Goal: Task Accomplishment & Management: Manage account settings

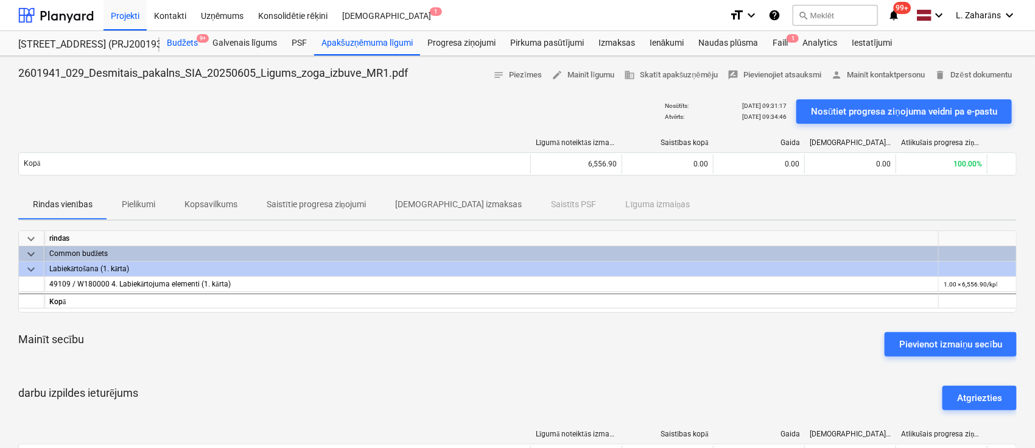
click at [189, 36] on div "Budžets 9+" at bounding box center [183, 43] width 46 height 24
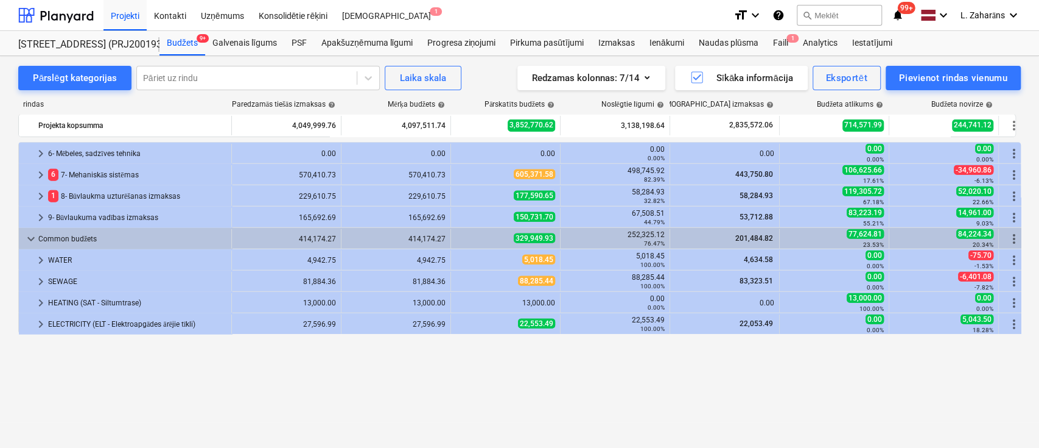
scroll to position [1982, 0]
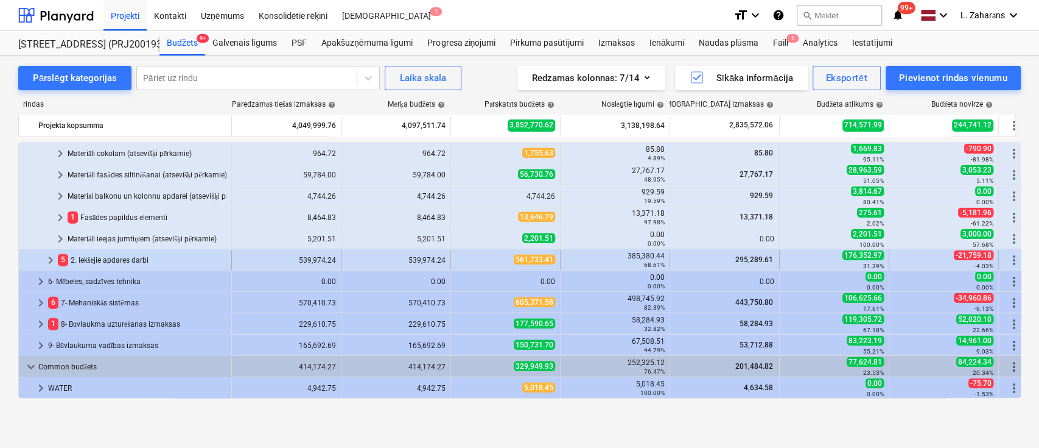
click at [50, 256] on span "keyboard_arrow_right" at bounding box center [50, 260] width 15 height 15
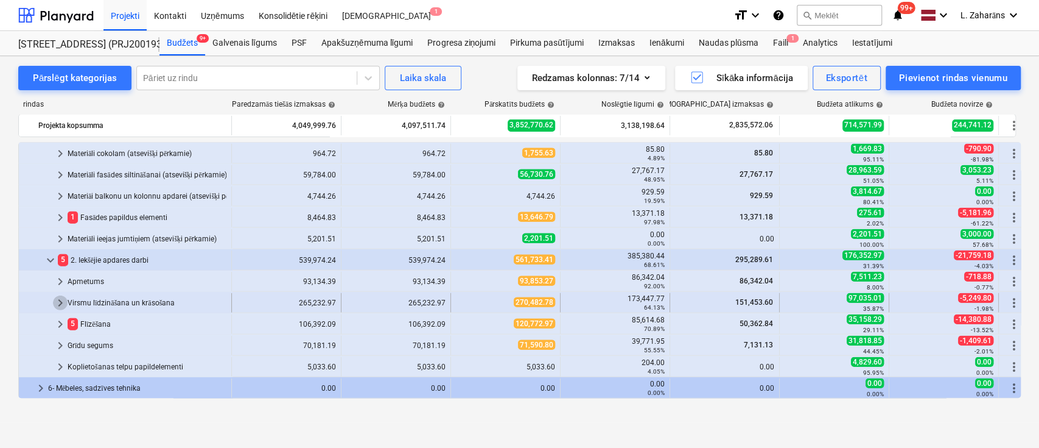
click at [55, 306] on span "keyboard_arrow_right" at bounding box center [60, 302] width 15 height 15
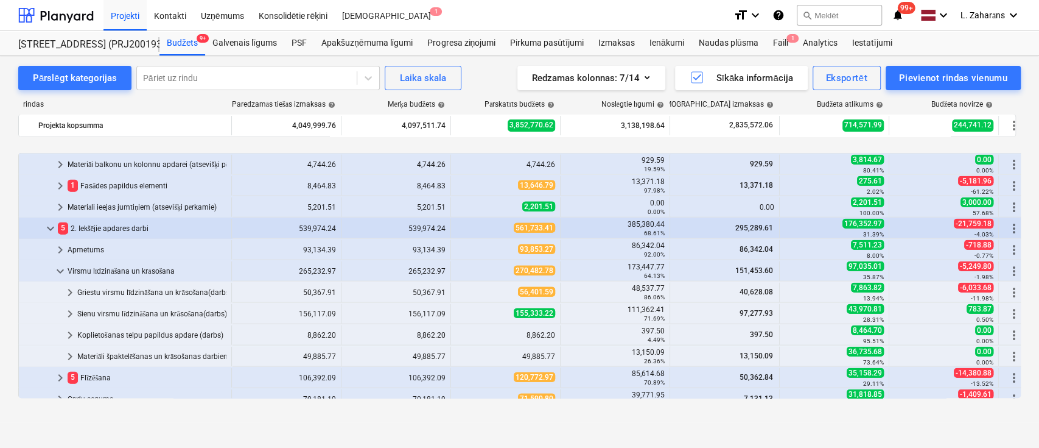
scroll to position [2063, 0]
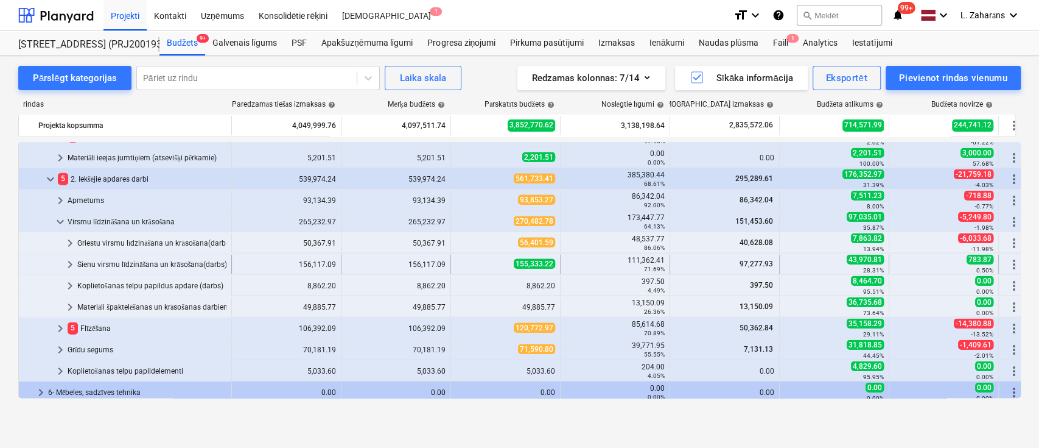
drag, startPoint x: 174, startPoint y: 238, endPoint x: 108, endPoint y: 262, distance: 69.6
click at [108, 262] on div "Sienu virsmu līdzināšana un krāsošana(darbs)" at bounding box center [151, 264] width 149 height 19
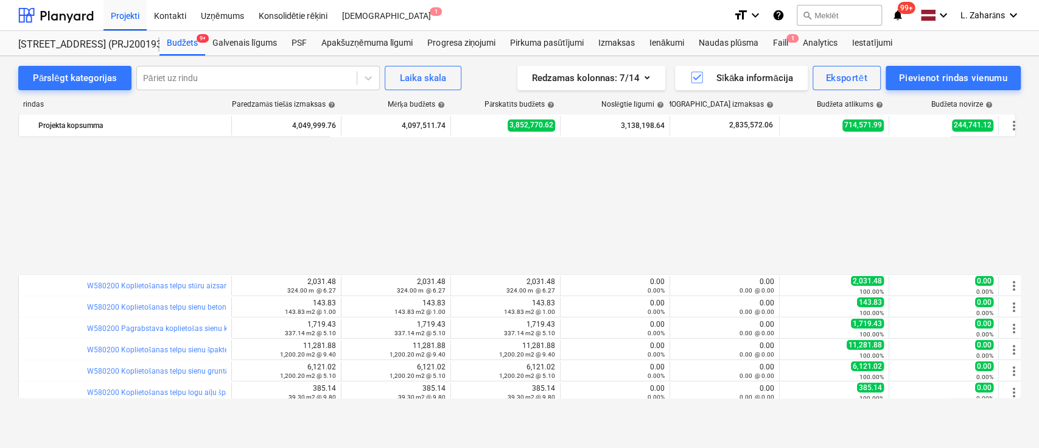
scroll to position [2226, 0]
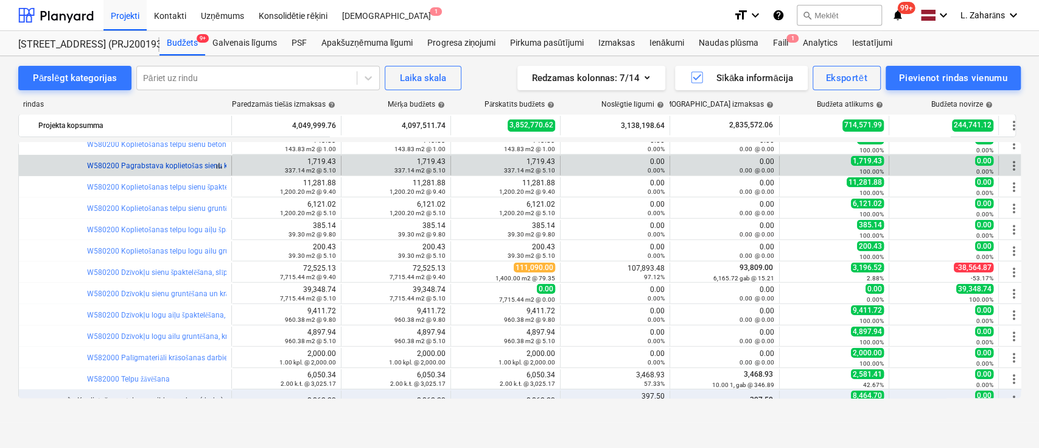
click at [186, 163] on link "W580200 Pagrabstava koplietošas sienu krasošana (uz sienas bloku virsmas)" at bounding box center [215, 165] width 256 height 9
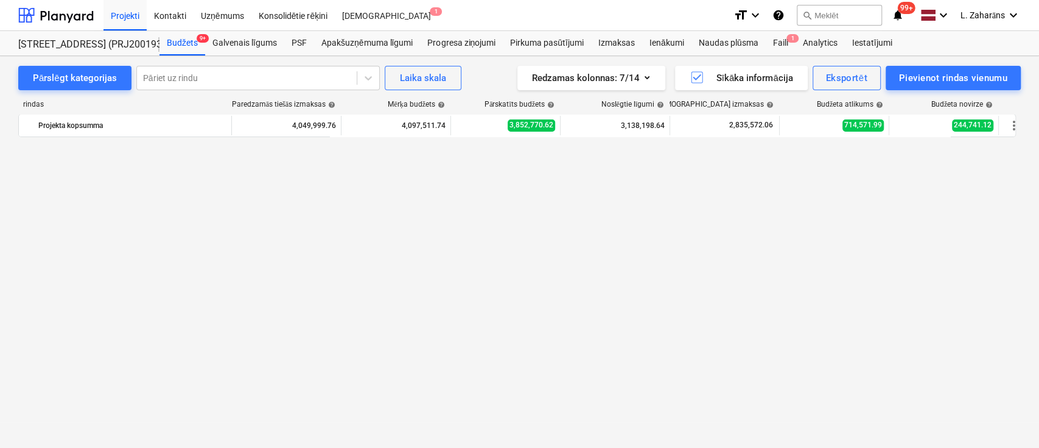
scroll to position [2226, 0]
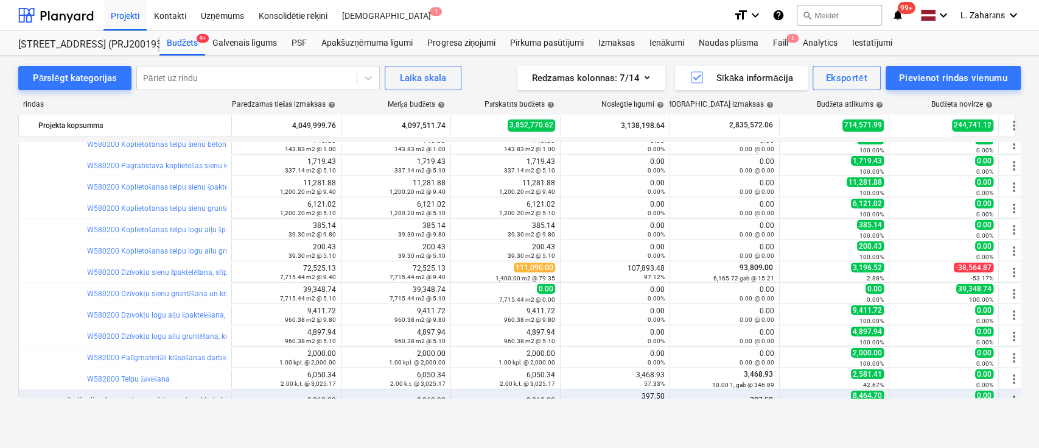
click at [161, 183] on link "W580200 Koplietošanas telpu sienu špaktelēšana, slīpēšana" at bounding box center [185, 187] width 196 height 9
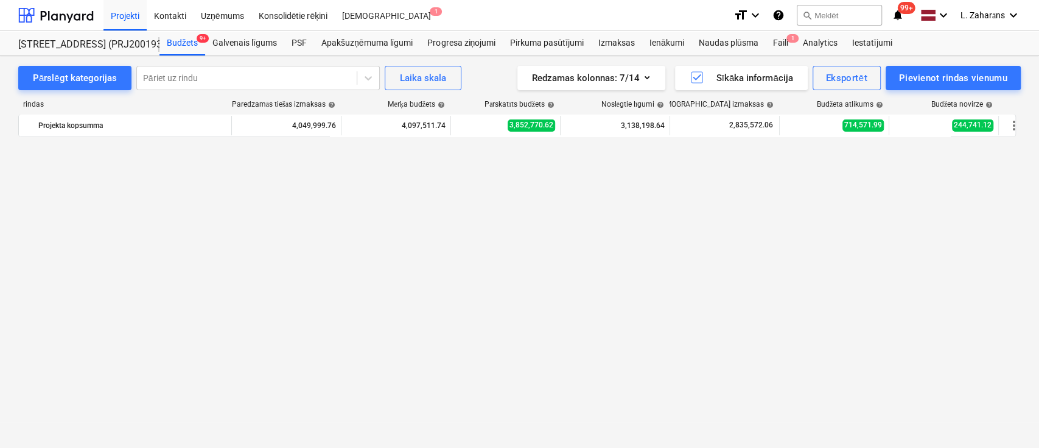
scroll to position [2226, 0]
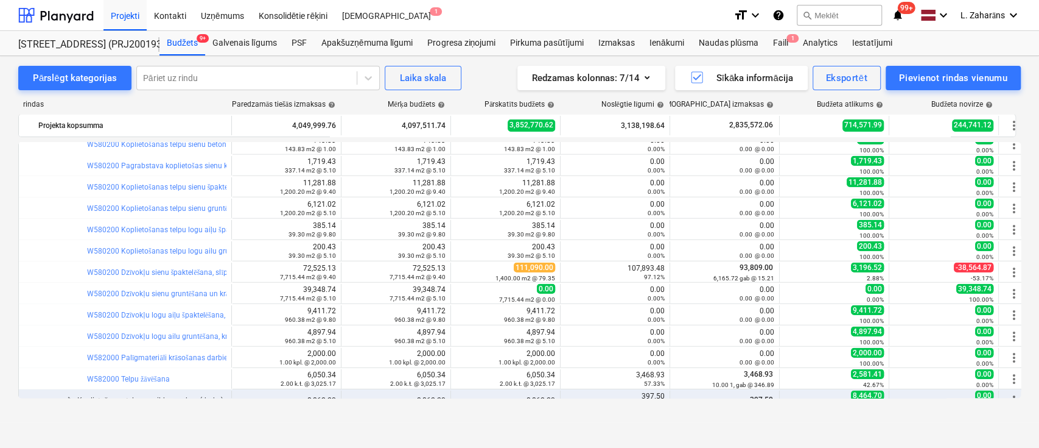
click at [156, 204] on link "W580200 Koplietošanas telpu sienu gruntēšana un krāsošana ar tonētu krāsu 2 kār…" at bounding box center [324, 208] width 475 height 9
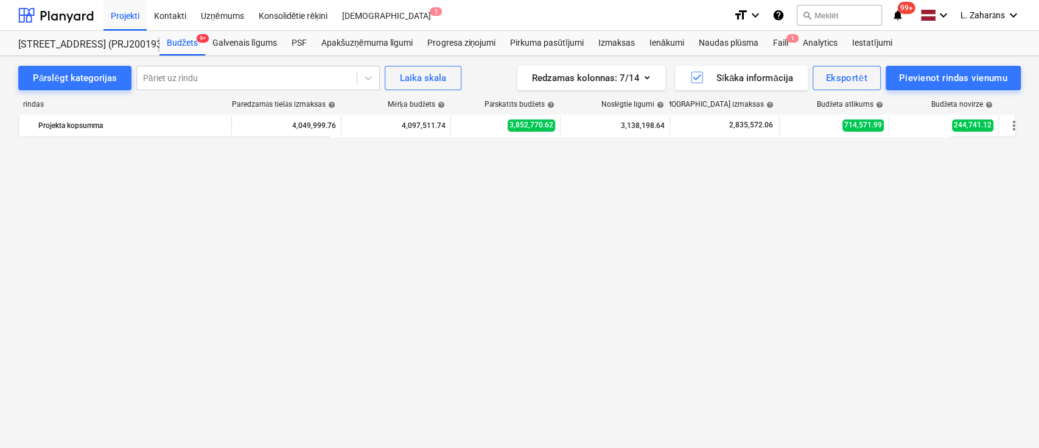
scroll to position [2226, 0]
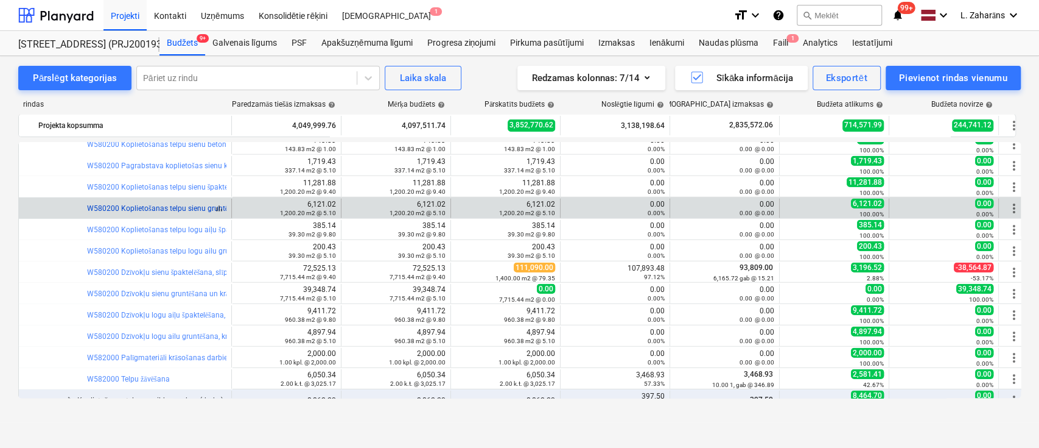
click at [160, 208] on link "W580200 Koplietošanas telpu sienu gruntēšana un krāsošana ar tonētu krāsu 2 kār…" at bounding box center [324, 208] width 475 height 9
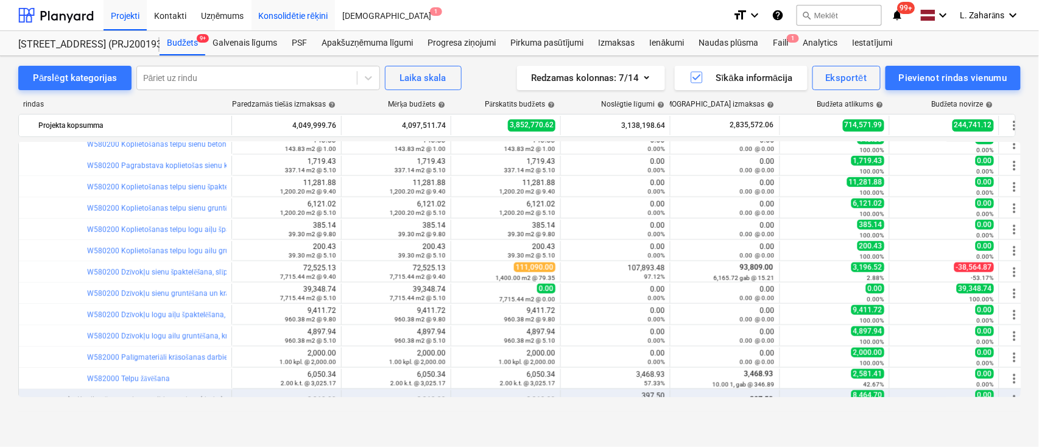
scroll to position [2225, 0]
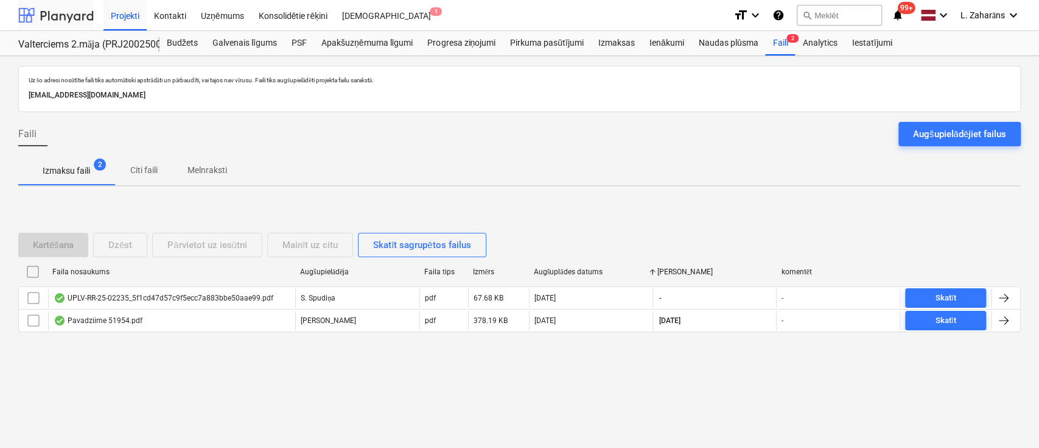
click at [67, 18] on div at bounding box center [56, 15] width 76 height 30
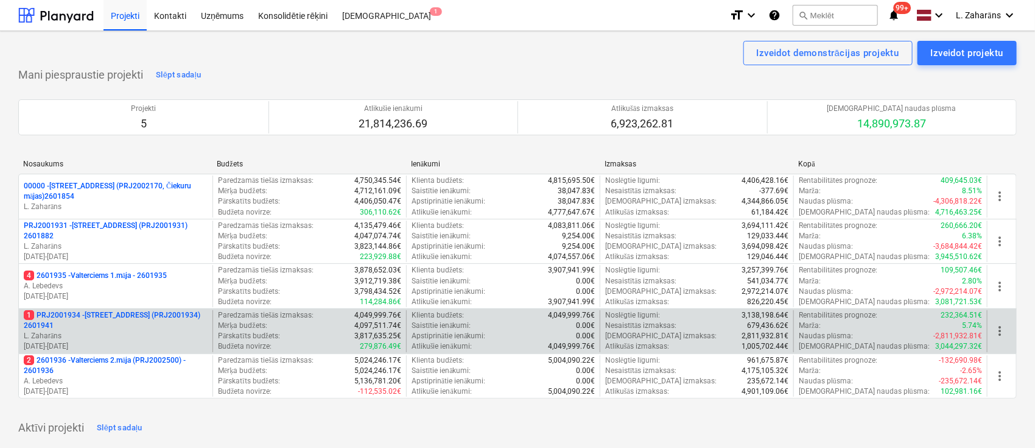
click at [97, 312] on p "1 PRJ2001934 - Mazā Robežu iela 1 (PRJ2001934) 2601941" at bounding box center [116, 320] width 184 height 21
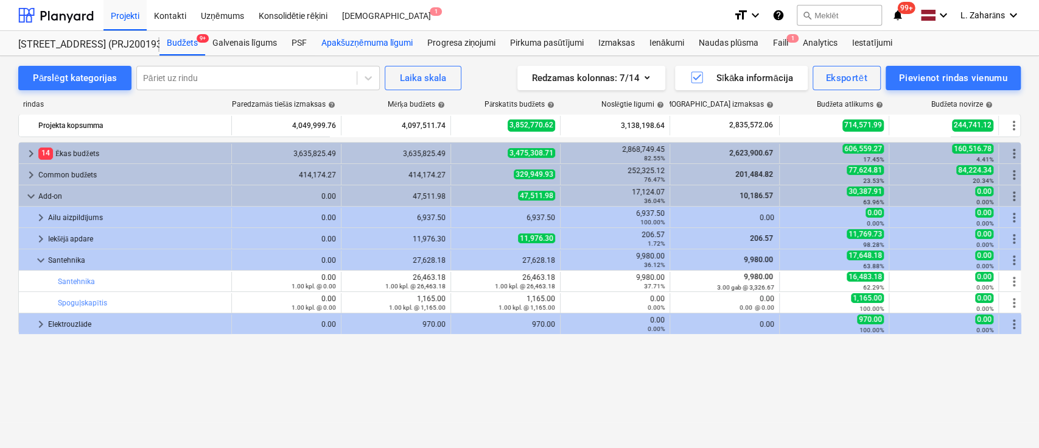
click at [330, 41] on div "Apakšuzņēmuma līgumi" at bounding box center [367, 43] width 106 height 24
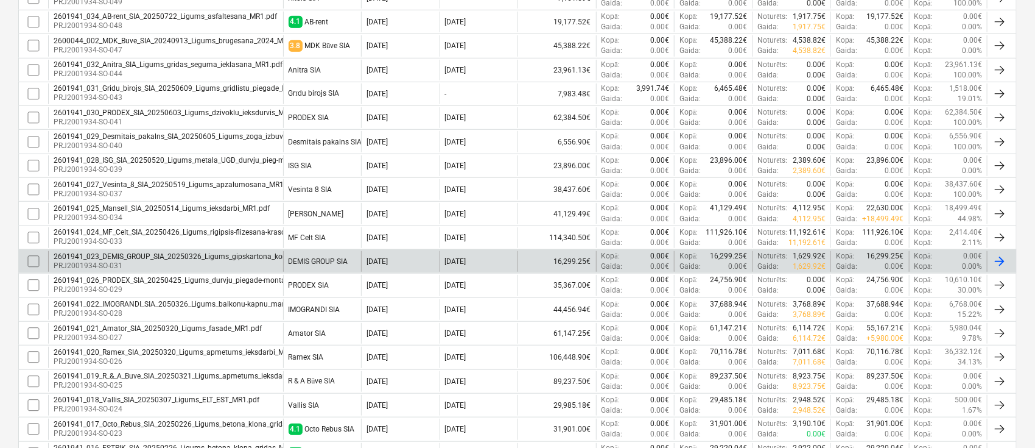
scroll to position [406, 0]
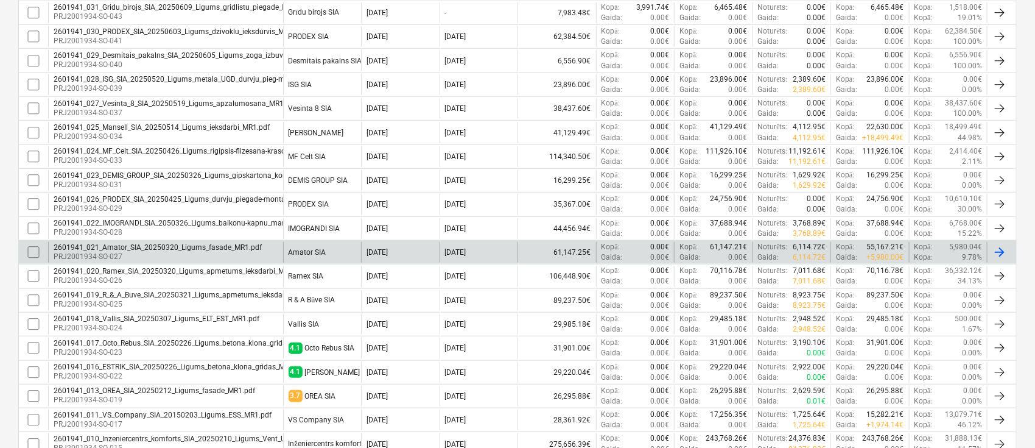
click at [165, 244] on div "2601941_021_Amator_SIA_20250320_Ligums_fasade_MR1.pdf" at bounding box center [158, 247] width 208 height 9
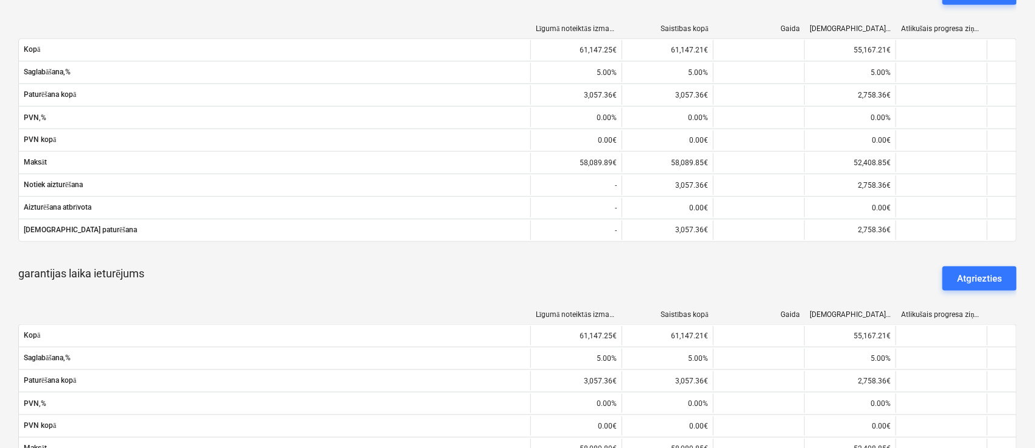
scroll to position [267, 0]
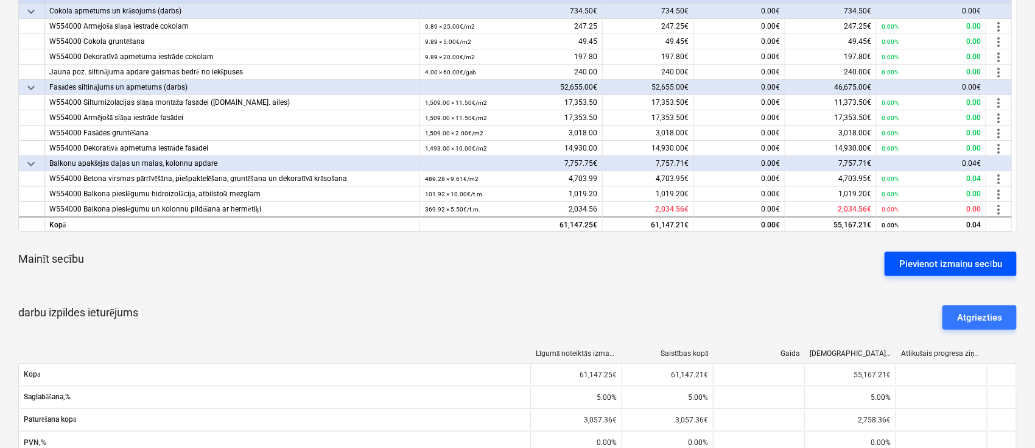
click at [979, 264] on div "Pievienot izmaiņu secību" at bounding box center [950, 264] width 103 height 16
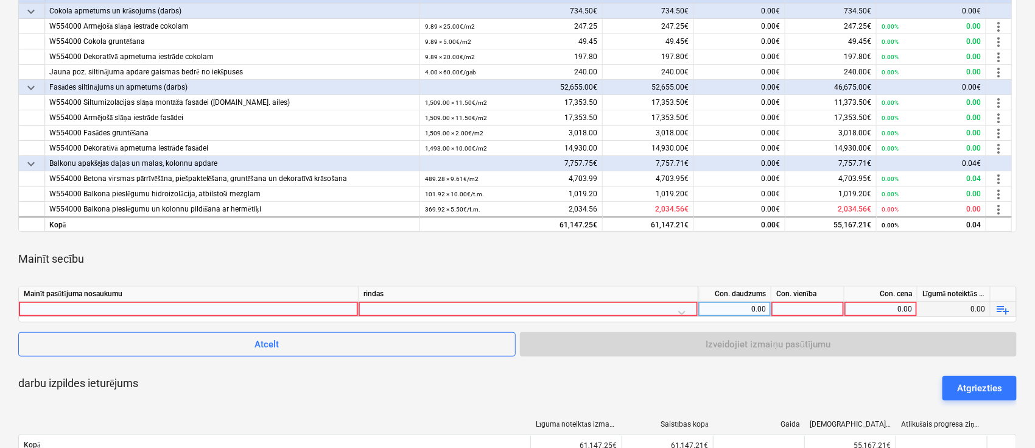
click at [275, 305] on div at bounding box center [188, 308] width 329 height 15
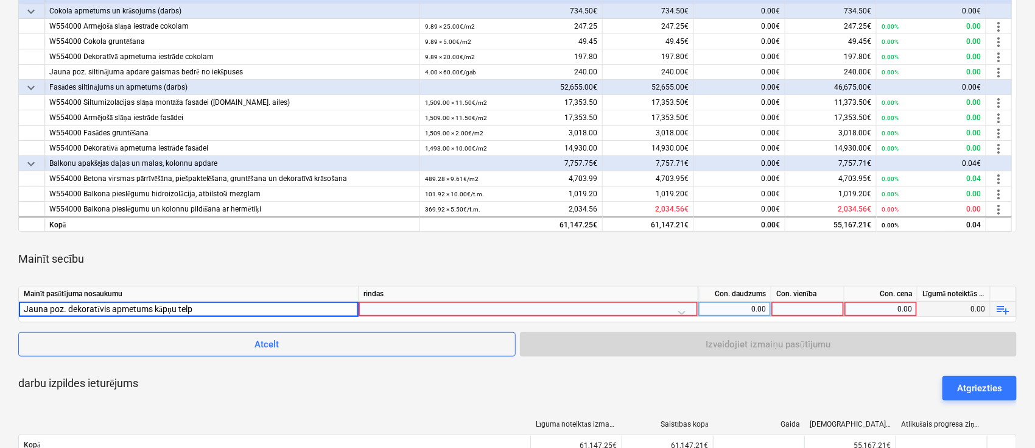
type input "Jauna poz. dekoratīvis apmetums kāpņu telpā"
click at [441, 251] on div "Mainīt secību" at bounding box center [517, 259] width 999 height 34
click at [419, 309] on div at bounding box center [528, 311] width 329 height 21
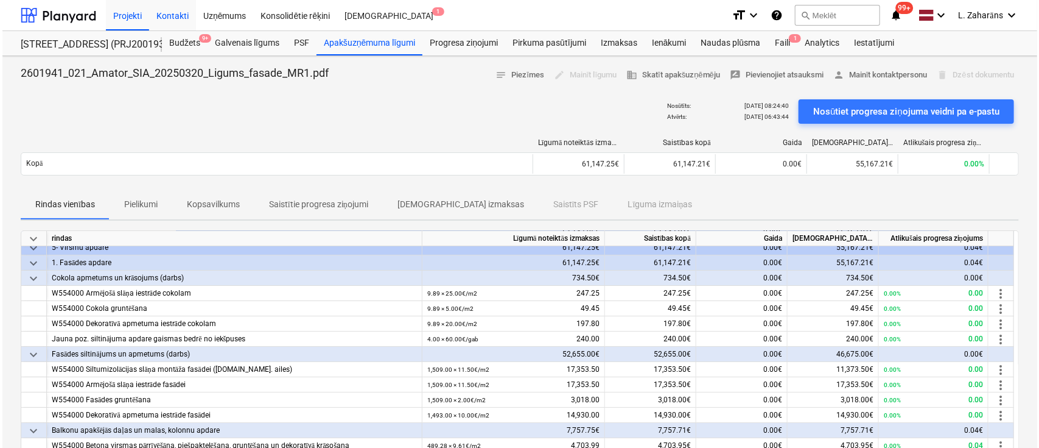
scroll to position [336, 0]
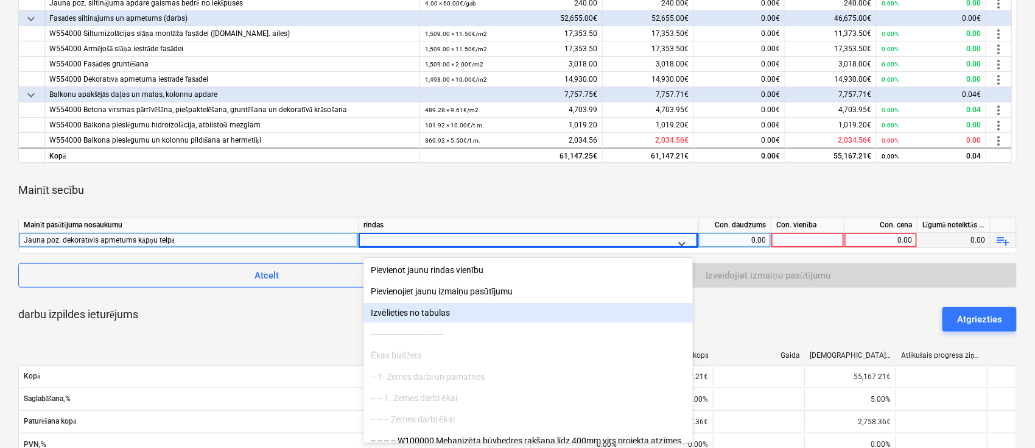
click at [431, 313] on div "Izvēlieties no tabulas" at bounding box center [528, 312] width 329 height 19
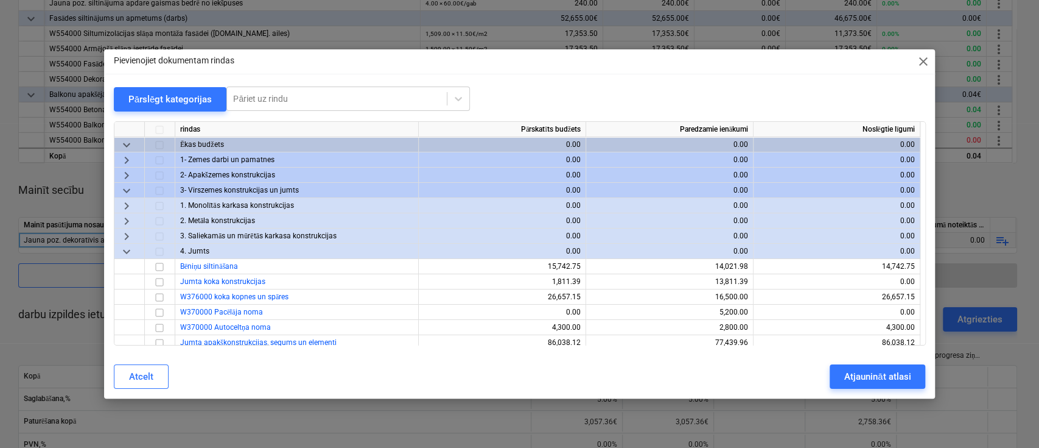
click at [127, 188] on span "keyboard_arrow_down" at bounding box center [126, 190] width 15 height 15
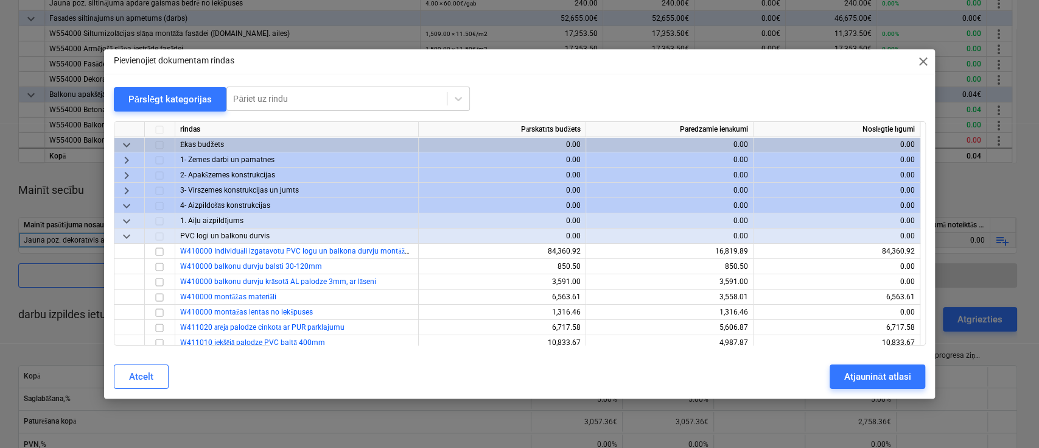
click at [127, 200] on span "keyboard_arrow_down" at bounding box center [126, 205] width 15 height 15
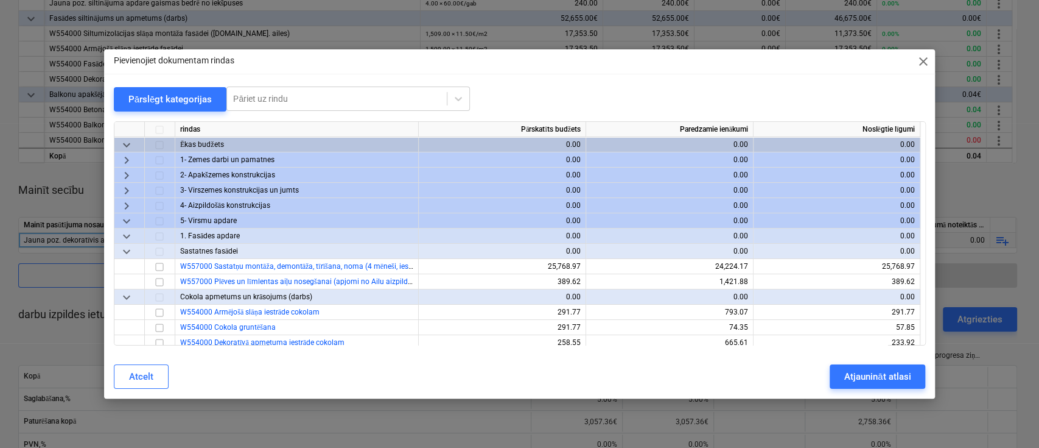
click at [127, 235] on span "keyboard_arrow_down" at bounding box center [126, 235] width 15 height 15
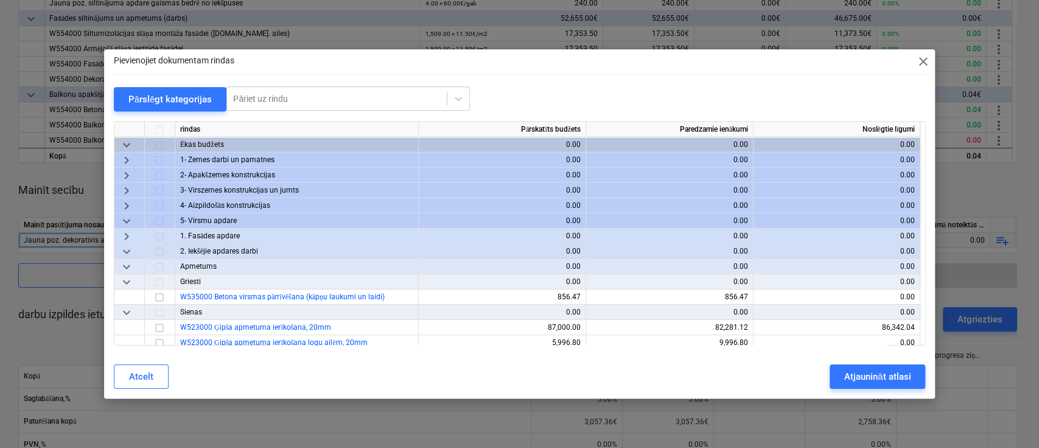
click at [126, 267] on span "keyboard_arrow_down" at bounding box center [126, 266] width 15 height 15
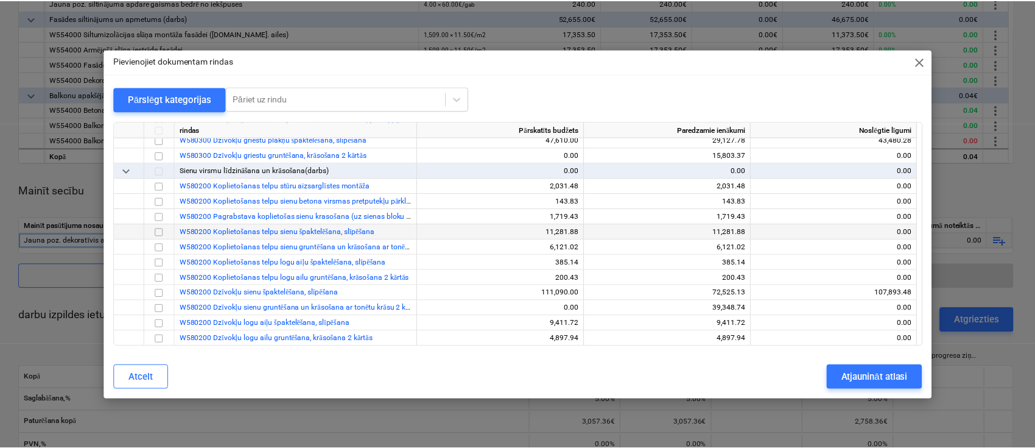
scroll to position [244, 0]
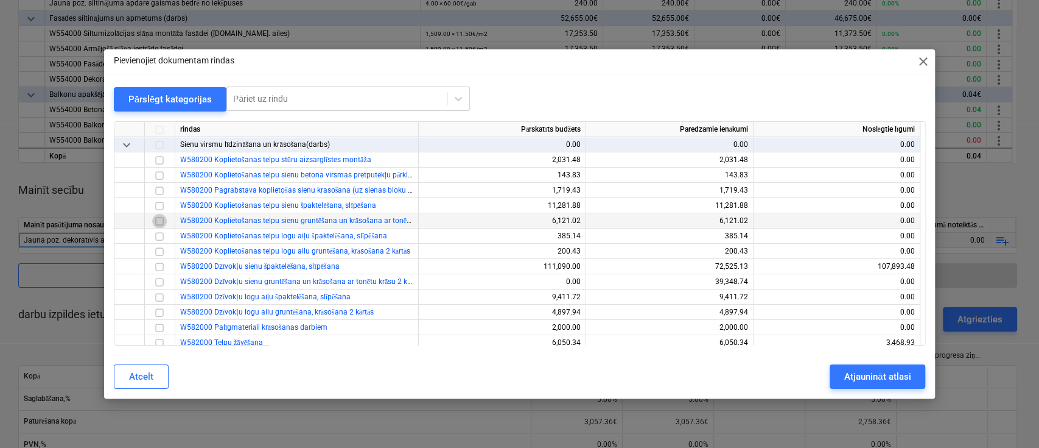
click at [156, 222] on input "checkbox" at bounding box center [159, 220] width 15 height 15
click at [850, 373] on div "Atjaunināt atlasi" at bounding box center [878, 376] width 66 height 16
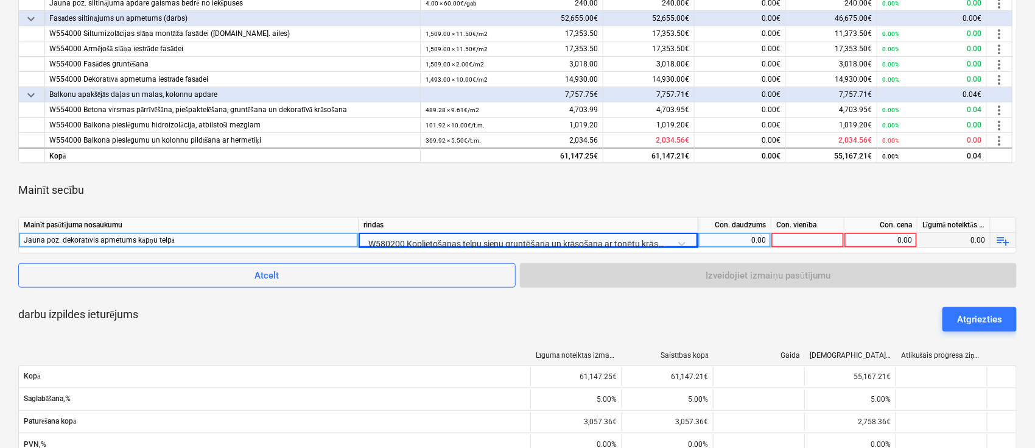
click at [797, 237] on div at bounding box center [808, 240] width 73 height 15
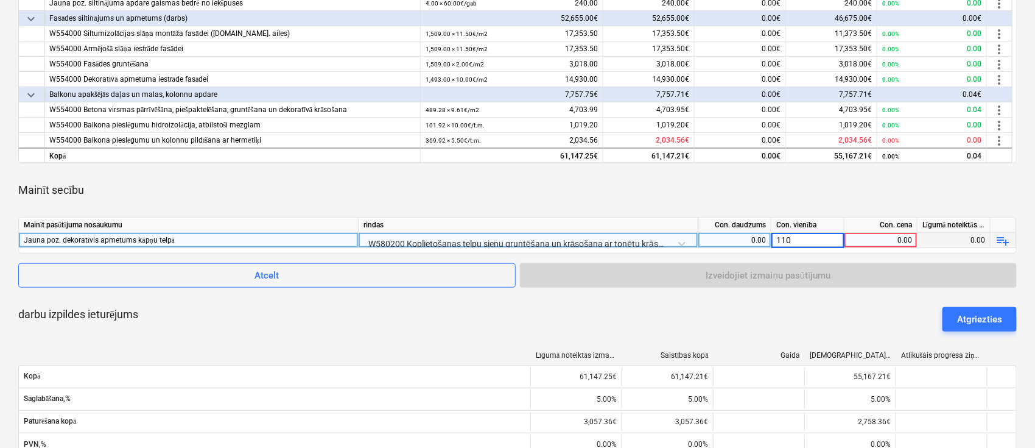
type input "1100"
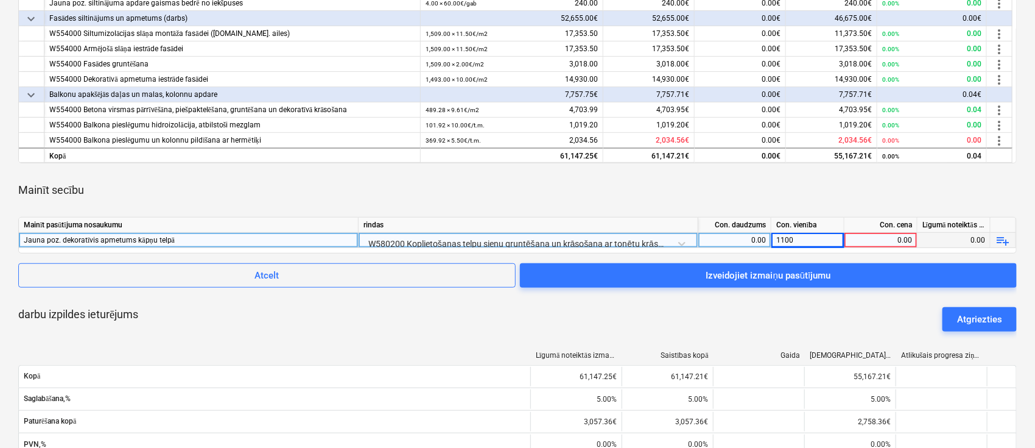
click at [896, 239] on div "0.00" at bounding box center [880, 240] width 63 height 15
type input "11.25"
click at [747, 199] on div "Mainīt secību" at bounding box center [517, 190] width 999 height 34
click at [739, 237] on div "0.00" at bounding box center [734, 240] width 63 height 15
type input "1100"
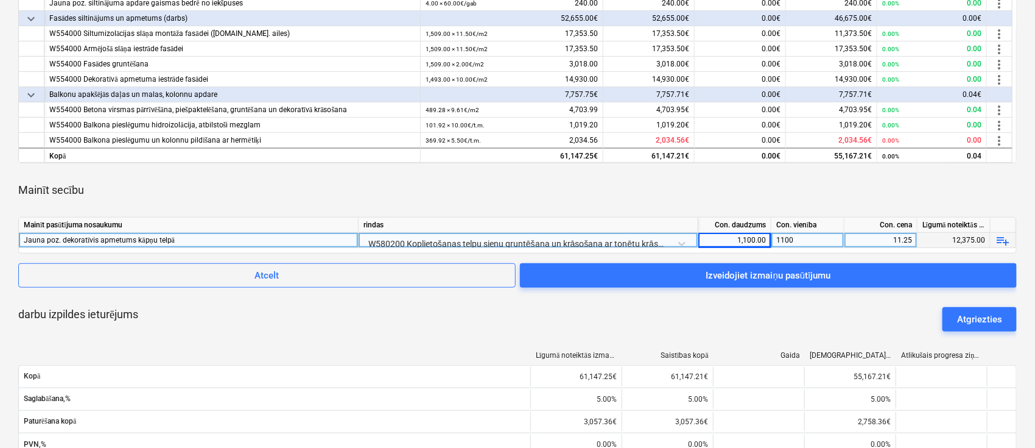
click at [783, 240] on div "1100" at bounding box center [808, 240] width 73 height 15
type input "m2"
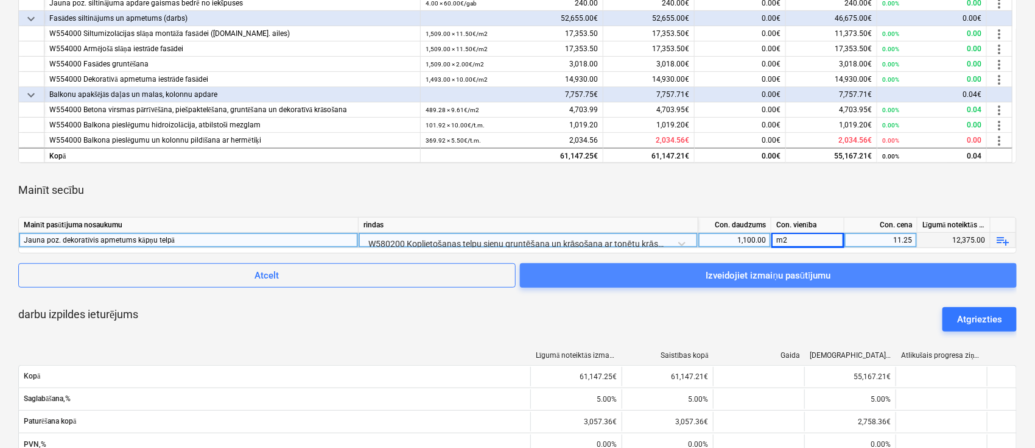
click at [570, 274] on span "Izveidojiet izmaiņu pasūtījumu" at bounding box center [769, 275] width 468 height 16
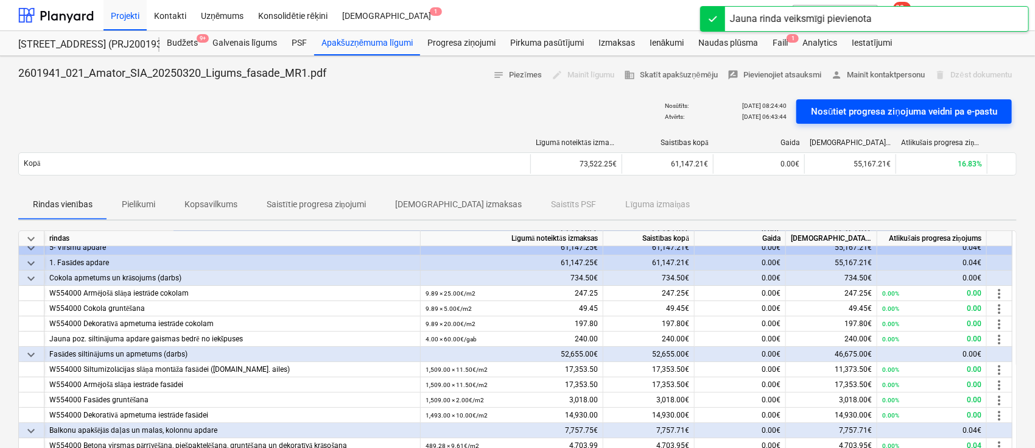
click at [809, 110] on button "Nosūtiet progresa ziņojuma veidni pa e-pastu" at bounding box center [905, 111] width 216 height 24
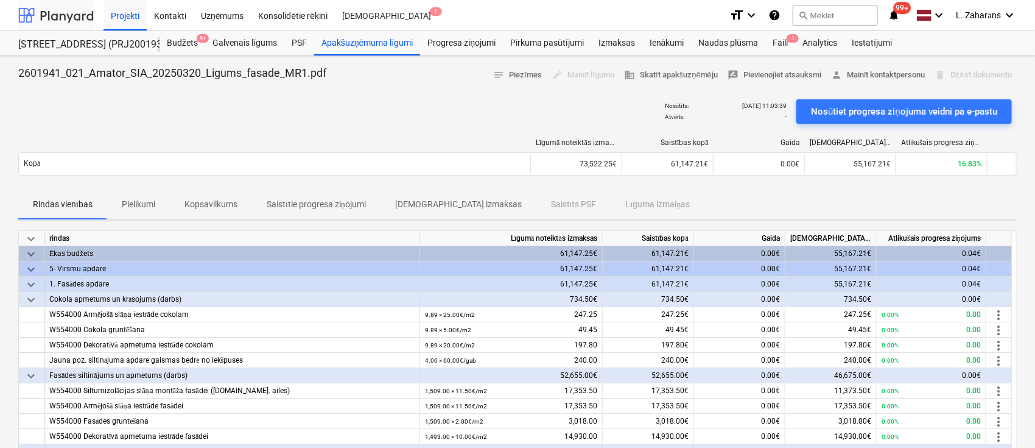
click at [48, 16] on div at bounding box center [56, 15] width 76 height 30
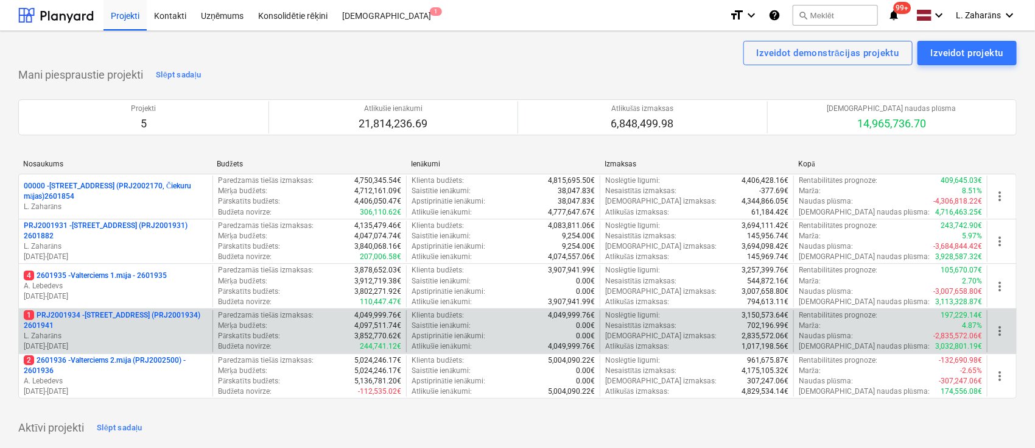
click at [112, 310] on p "1 PRJ2001934 - Mazā Robežu iela 1 (PRJ2001934) 2601941" at bounding box center [116, 320] width 184 height 21
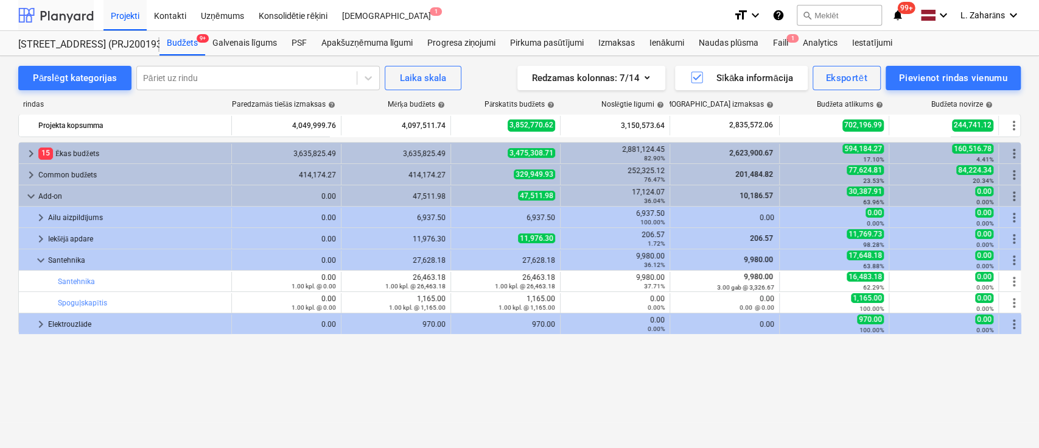
click at [55, 12] on div at bounding box center [56, 15] width 76 height 30
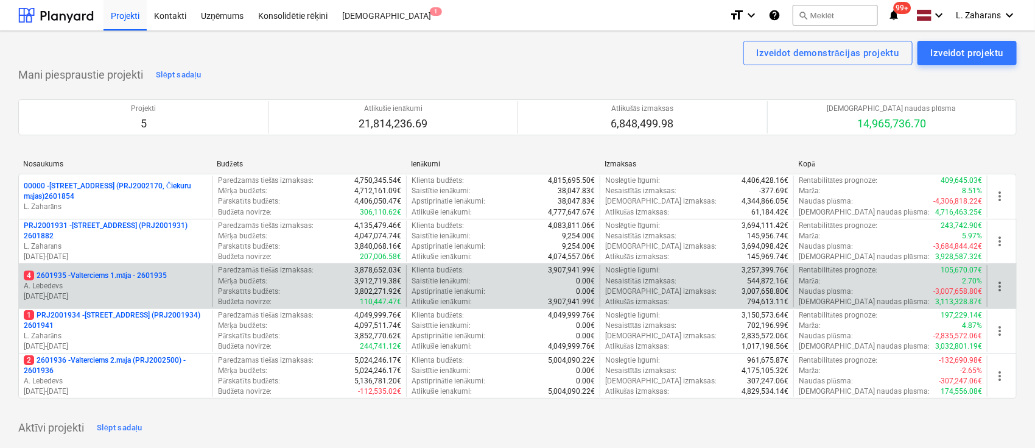
click at [86, 272] on p "4 2601935 - Valterciems 1.māja - 2601935" at bounding box center [95, 275] width 143 height 10
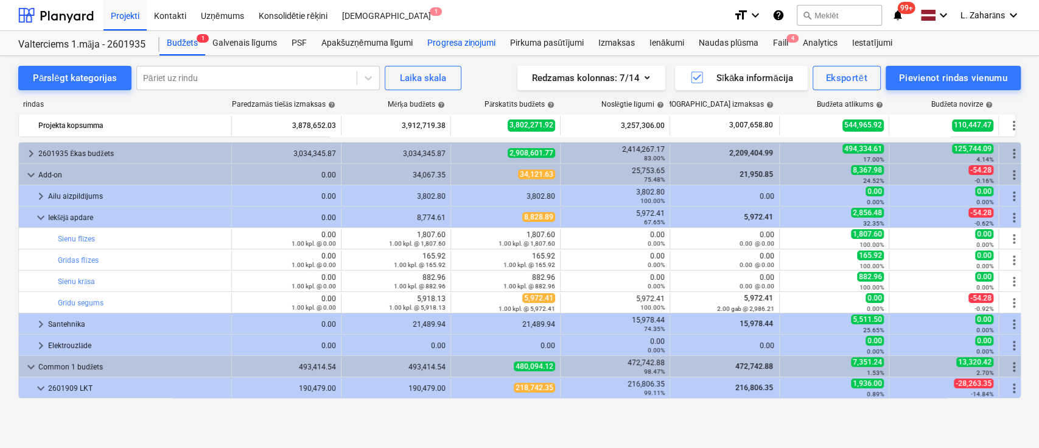
click at [441, 46] on div "Progresa ziņojumi" at bounding box center [461, 43] width 83 height 24
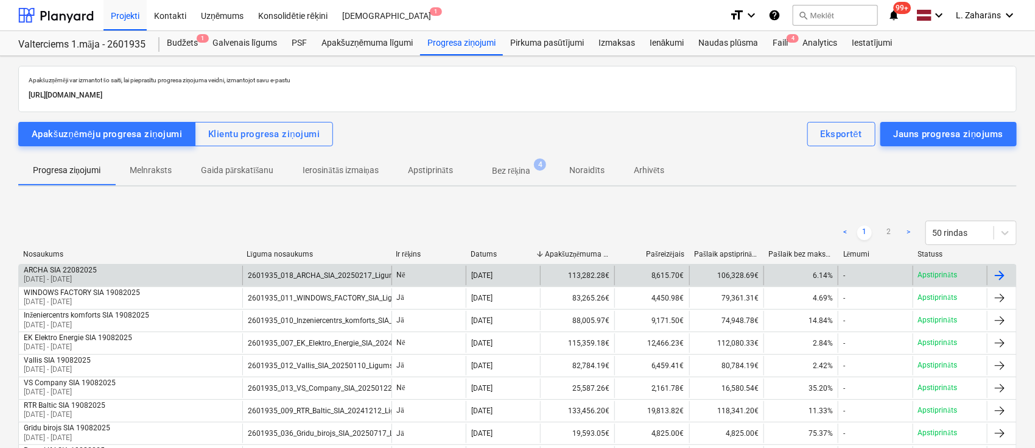
click at [163, 276] on div "ARCHA SIA 22082025 25 Jul 2025 - 22 Aug 2025" at bounding box center [130, 275] width 223 height 19
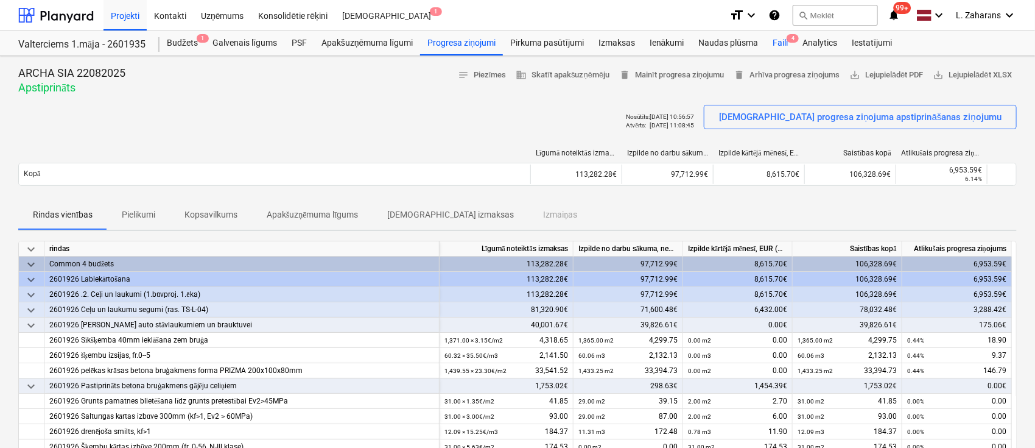
click at [786, 40] on div "Faili 4" at bounding box center [780, 43] width 30 height 24
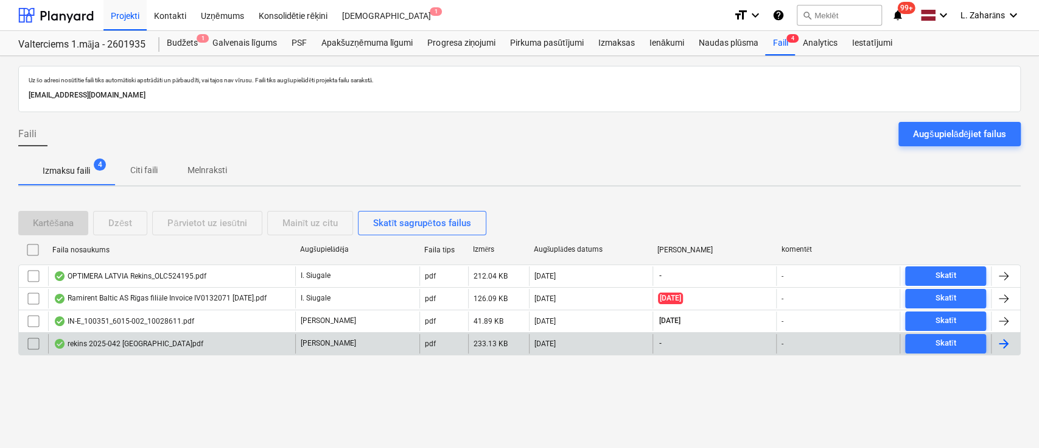
click at [177, 343] on div "rekins 2025-042 Valtera iela.pdf" at bounding box center [171, 343] width 247 height 19
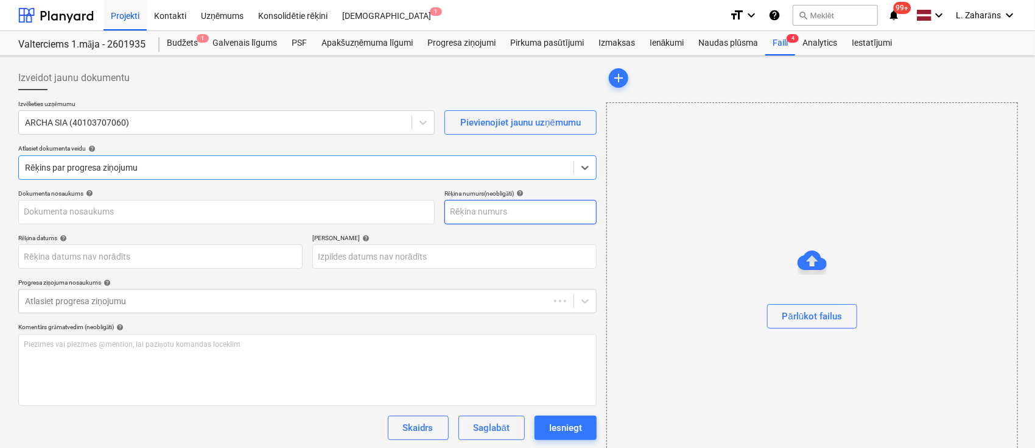
type input "2025-042"
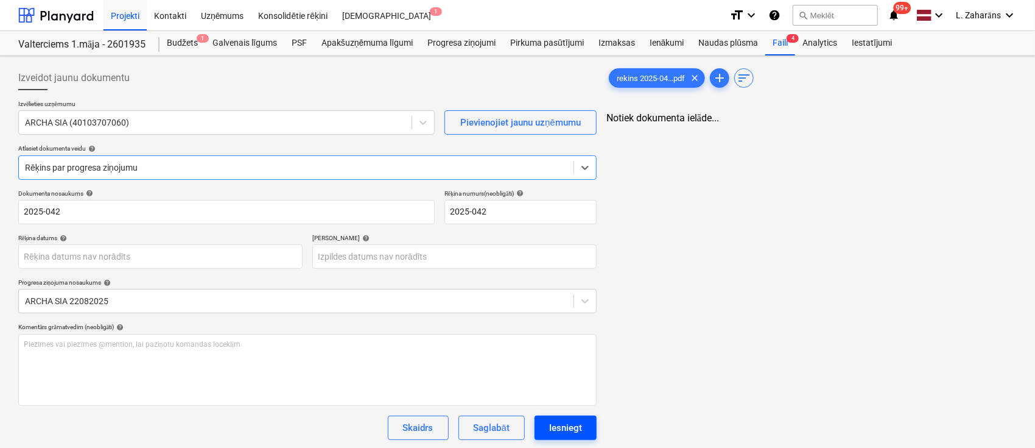
click at [569, 425] on div "Iesniegt" at bounding box center [565, 428] width 33 height 16
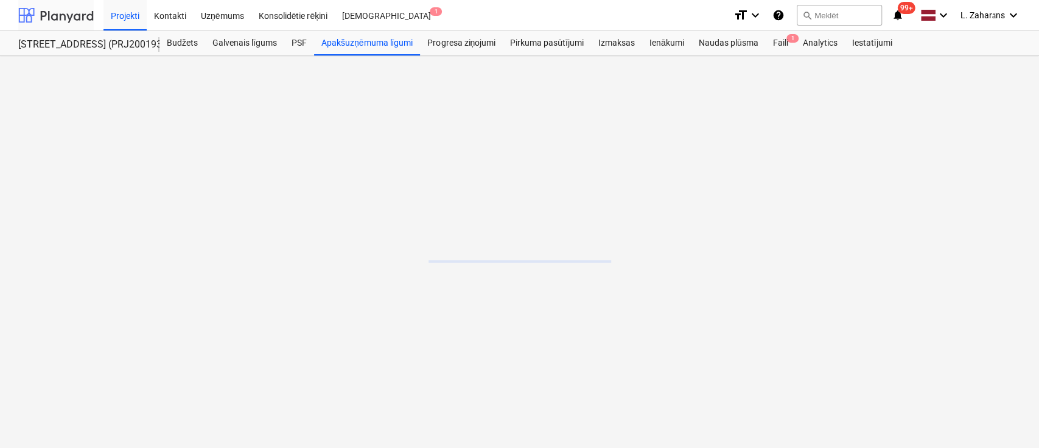
click at [86, 17] on div at bounding box center [56, 15] width 76 height 30
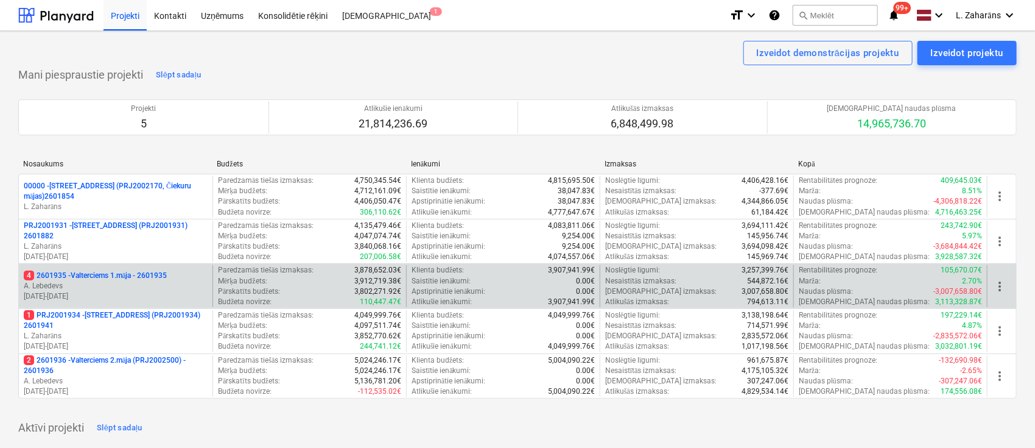
click at [92, 274] on p "4 2601935 - Valterciems 1.māja - 2601935" at bounding box center [95, 275] width 143 height 10
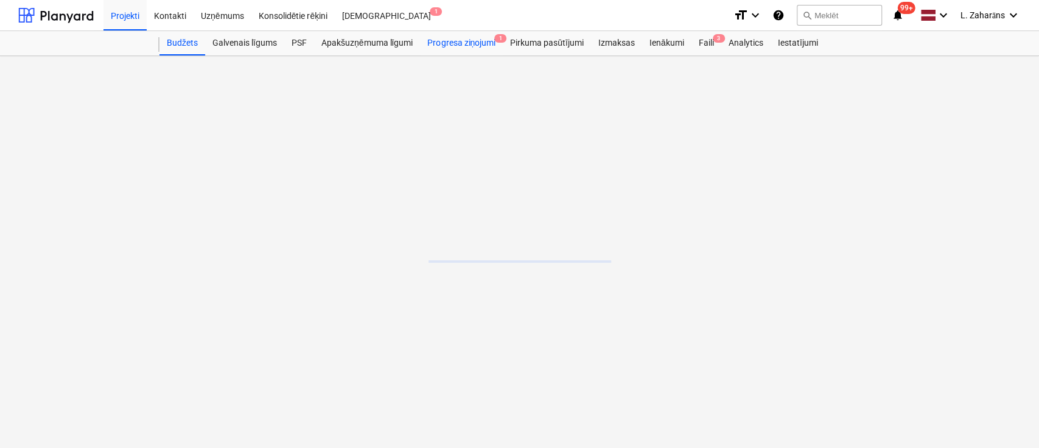
click at [458, 43] on div "Progresa ziņojumi 1" at bounding box center [461, 43] width 83 height 24
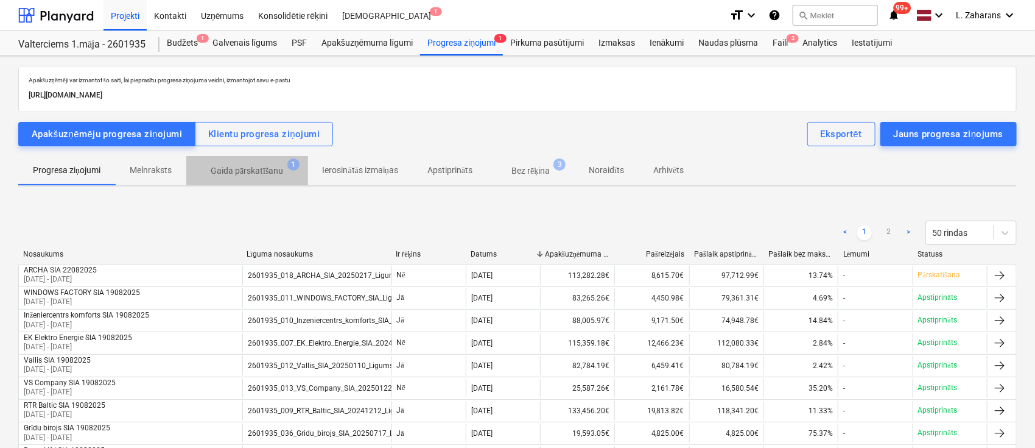
click at [239, 165] on p "Gaida pārskatīšanu" at bounding box center [247, 170] width 73 height 13
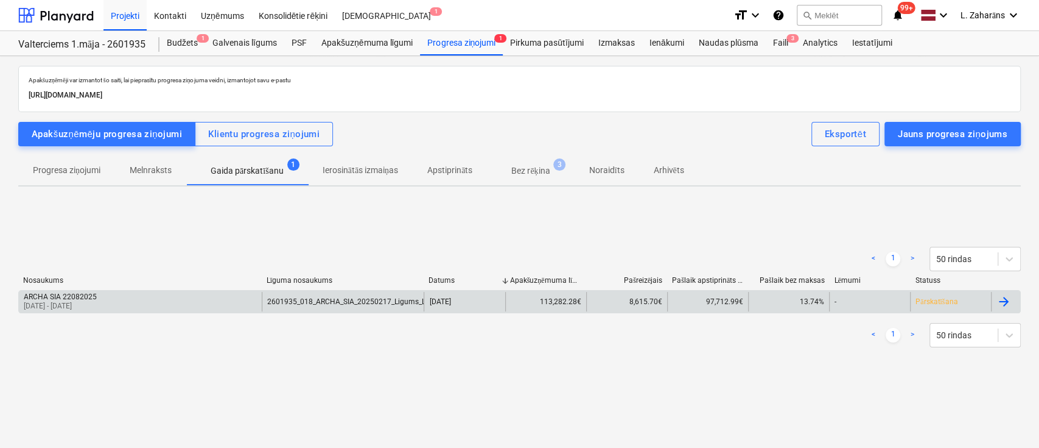
click at [177, 301] on div "ARCHA SIA 22082025 25 Jul 2025 - 22 Aug 2025" at bounding box center [140, 301] width 243 height 19
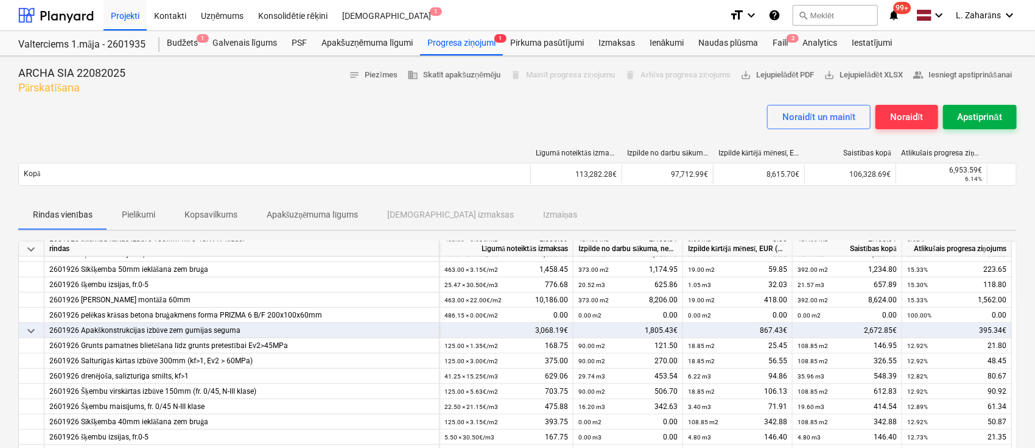
click at [969, 111] on div "Apstiprināt" at bounding box center [980, 117] width 44 height 16
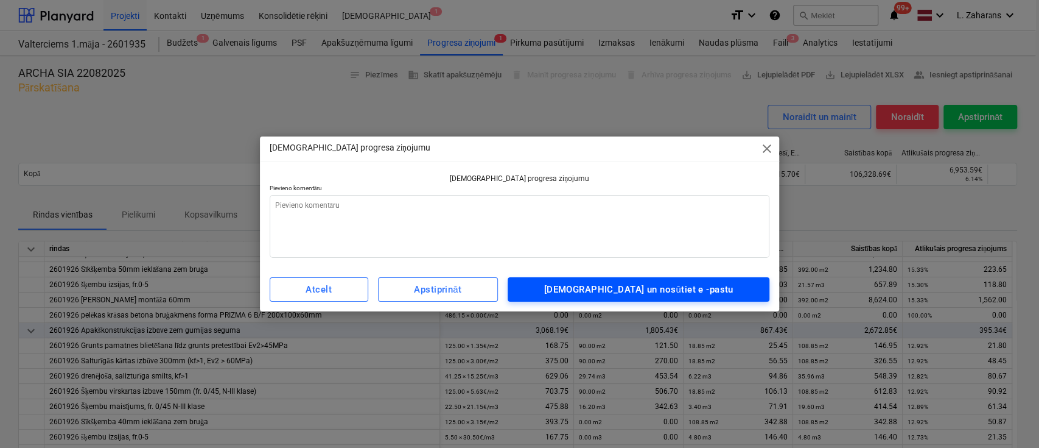
click at [666, 286] on div "Apstipriniet un nosūtiet e -pastu" at bounding box center [638, 289] width 189 height 16
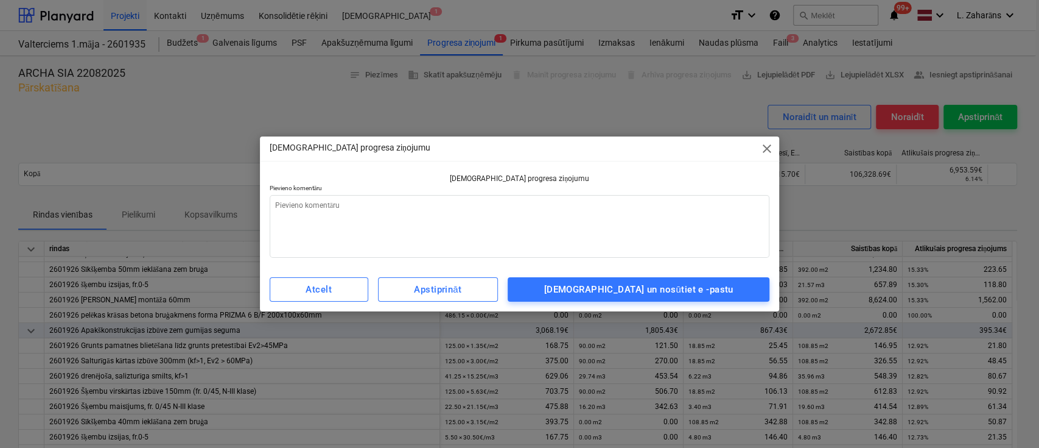
type textarea "x"
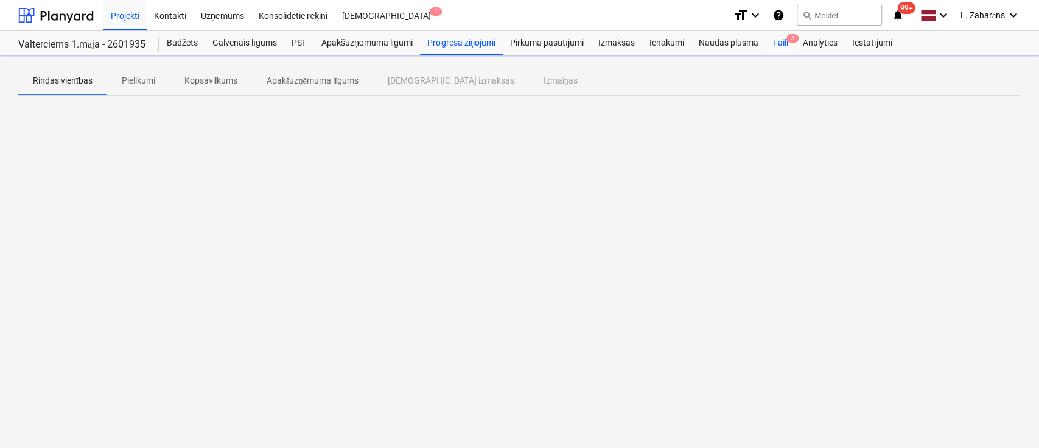
click at [778, 42] on div "Faili 3" at bounding box center [780, 43] width 30 height 24
